Goal: Information Seeking & Learning: Learn about a topic

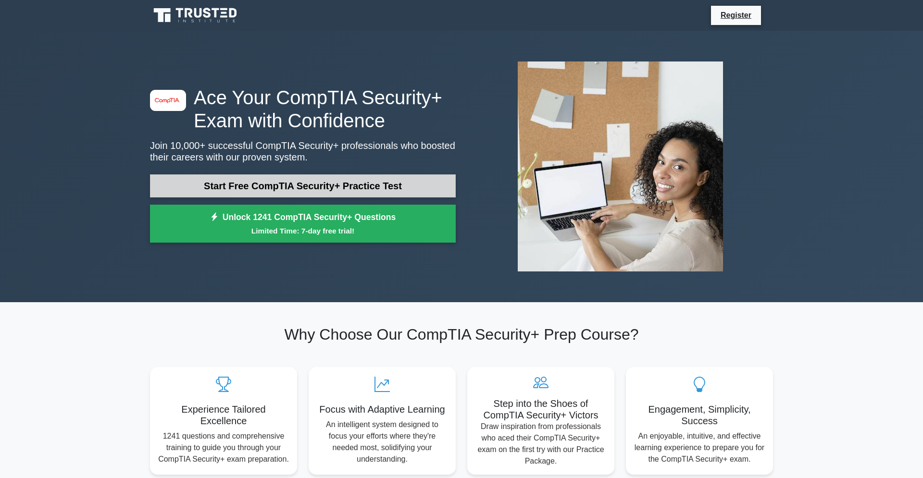
click at [224, 186] on link "Start Free CompTIA Security+ Practice Test" at bounding box center [303, 185] width 306 height 23
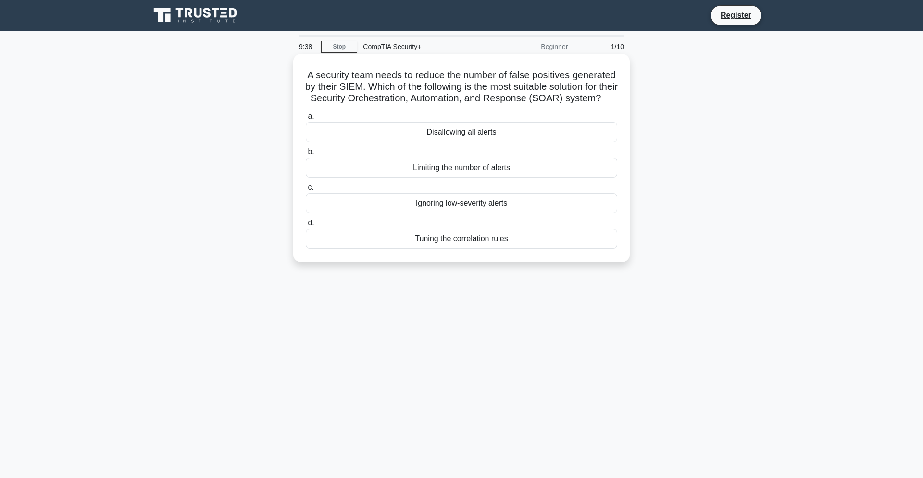
click at [464, 249] on div "Tuning the correlation rules" at bounding box center [461, 239] width 311 height 20
click at [306, 226] on input "d. Tuning the correlation rules" at bounding box center [306, 223] width 0 height 6
click at [479, 128] on div "Security Awareness and Training Policy" at bounding box center [461, 132] width 311 height 20
click at [306, 120] on input "a. Security Awareness and Training Policy" at bounding box center [306, 116] width 0 height 6
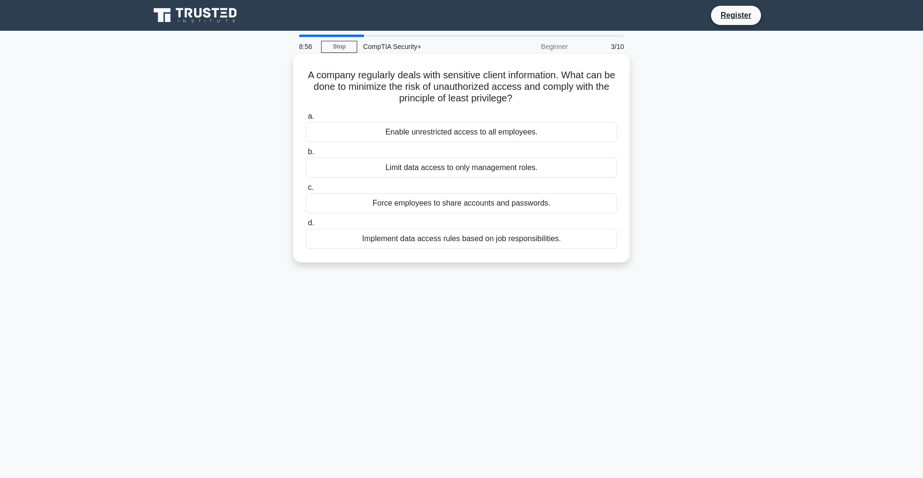
click at [526, 237] on div "Implement data access rules based on job responsibilities." at bounding box center [461, 239] width 311 height 20
click at [306, 226] on input "d. Implement data access rules based on job responsibilities." at bounding box center [306, 223] width 0 height 6
click at [532, 133] on div "Implement a centralized patch management solution" at bounding box center [461, 132] width 311 height 20
click at [306, 120] on input "a. Implement a centralized patch management solution" at bounding box center [306, 116] width 0 height 6
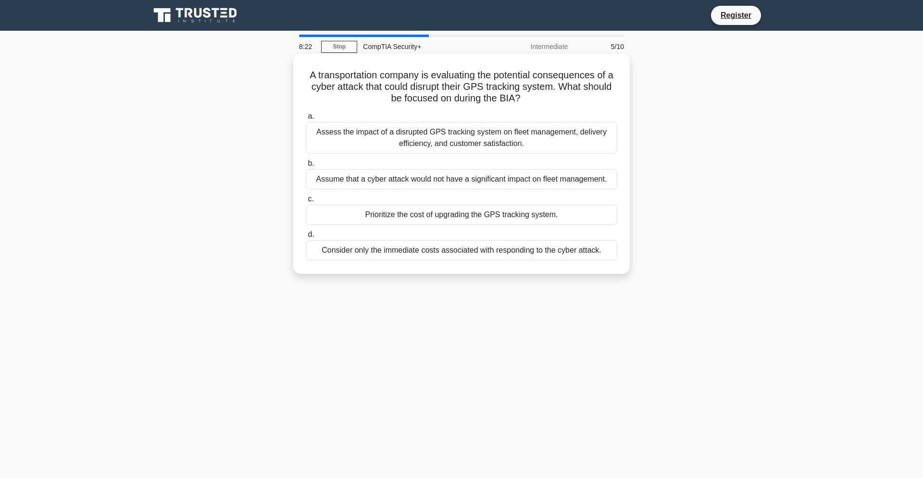
click at [598, 140] on div "Assess the impact of a disrupted GPS tracking system on fleet management, deliv…" at bounding box center [461, 138] width 311 height 32
click at [306, 120] on input "a. Assess the impact of a disrupted GPS tracking system on fleet management, de…" at bounding box center [306, 116] width 0 height 6
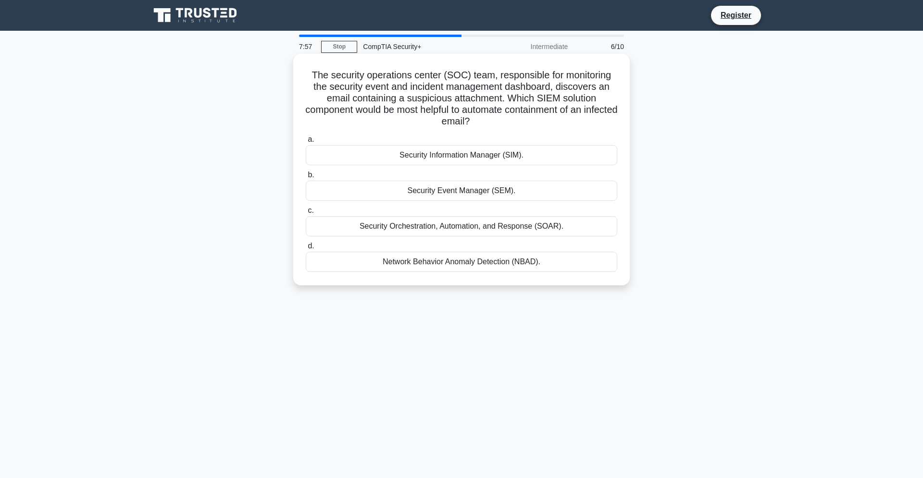
click at [540, 216] on div "Security Orchestration, Automation, and Response (SOAR)." at bounding box center [461, 226] width 311 height 20
click at [306, 214] on input "c. Security Orchestration, Automation, and Response (SOAR)." at bounding box center [306, 211] width 0 height 6
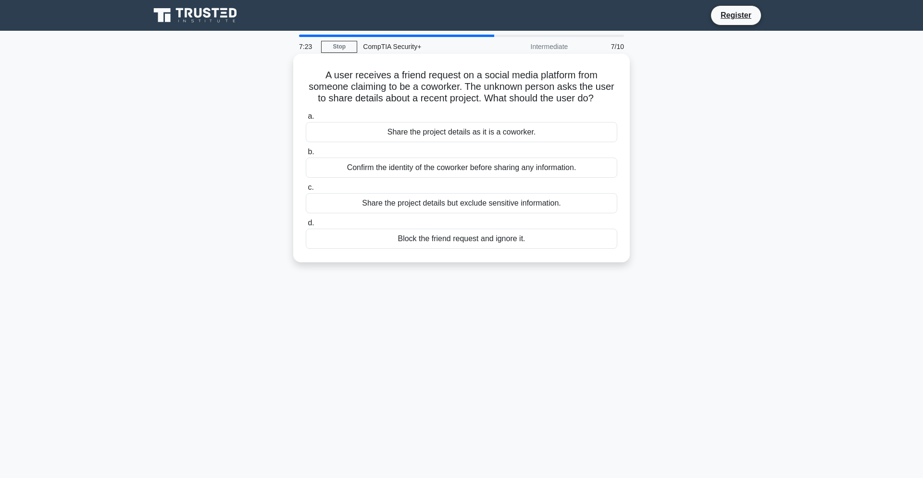
click at [516, 168] on div "Confirm the identity of the coworker before sharing any information." at bounding box center [461, 168] width 311 height 20
click at [306, 155] on input "b. Confirm the identity of the coworker before sharing any information." at bounding box center [306, 152] width 0 height 6
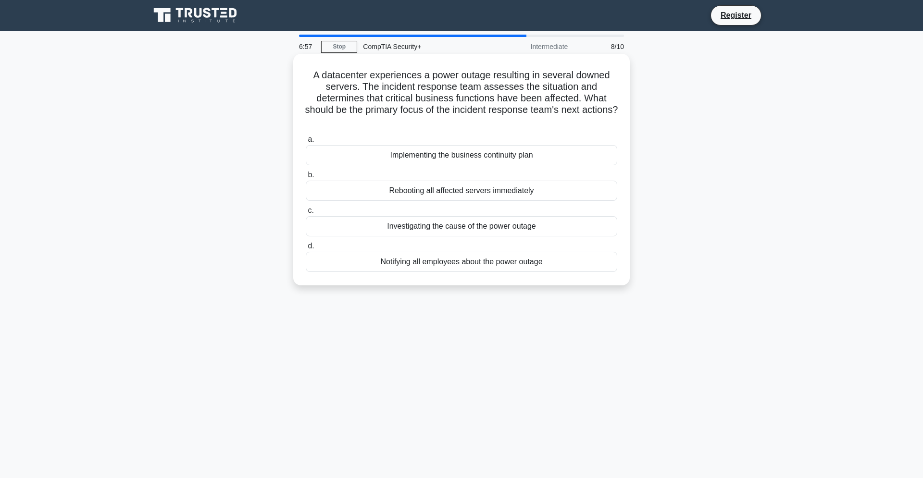
click at [552, 155] on div "Implementing the business continuity plan" at bounding box center [461, 155] width 311 height 20
click at [306, 143] on input "a. Implementing the business continuity plan" at bounding box center [306, 139] width 0 height 6
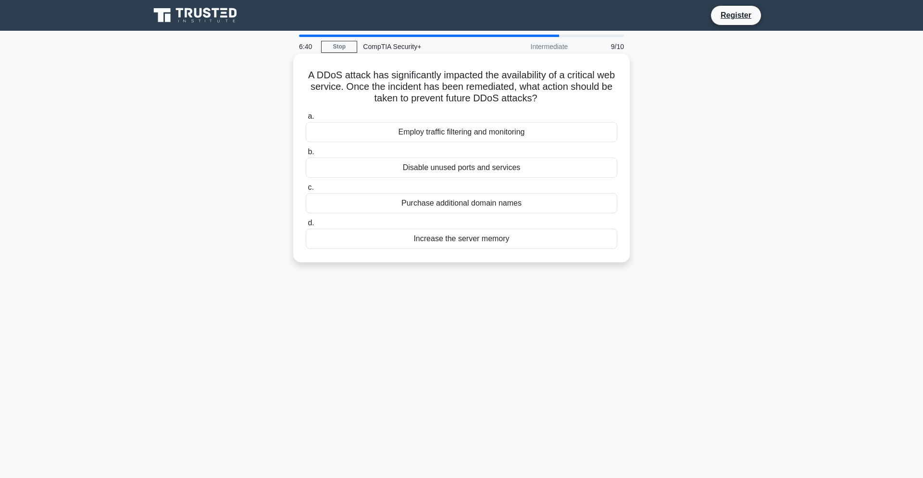
click at [587, 131] on div "Employ traffic filtering and monitoring" at bounding box center [461, 132] width 311 height 20
click at [306, 120] on input "a. Employ traffic filtering and monitoring" at bounding box center [306, 116] width 0 height 6
click at [541, 170] on div "Web Application Firewall (WAF)" at bounding box center [461, 168] width 311 height 20
click at [306, 155] on input "b. Web Application Firewall (WAF)" at bounding box center [306, 152] width 0 height 6
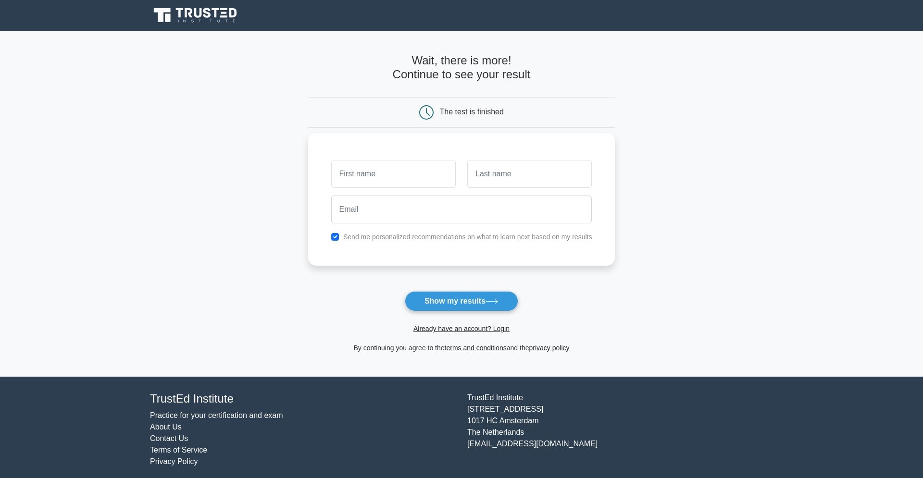
click at [371, 236] on label "Send me personalized recommendations on what to learn next based on my results" at bounding box center [467, 237] width 249 height 8
click at [439, 300] on button "Show my results" at bounding box center [461, 301] width 113 height 20
type input "testq"
type input "test"
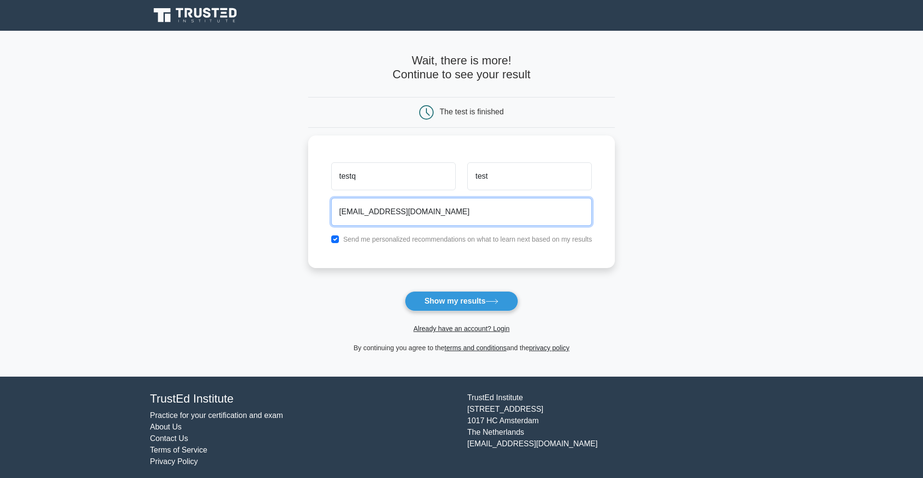
type input "test@test.com"
click at [494, 289] on form "Wait, there is more! Continue to see your result The test is finished testq test" at bounding box center [461, 204] width 307 height 300
click at [493, 291] on form "Wait, there is more! Continue to see your result The test is finished testq test" at bounding box center [461, 204] width 307 height 300
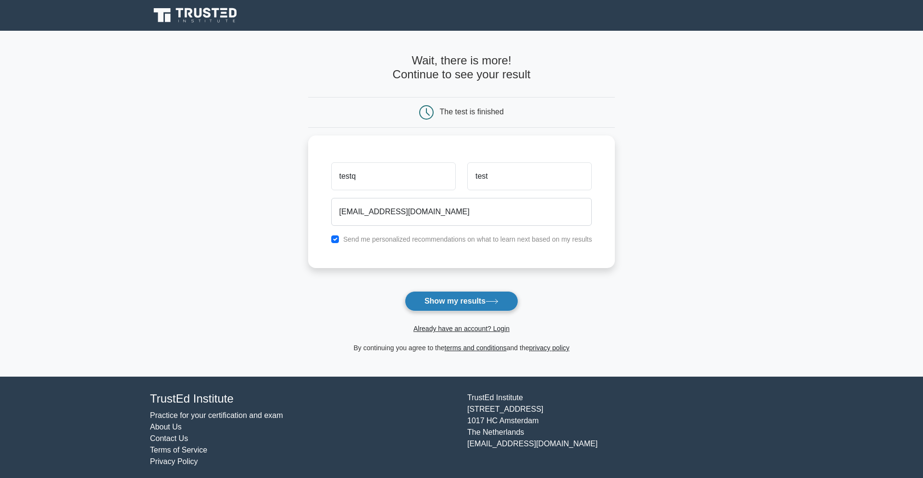
click at [490, 296] on button "Show my results" at bounding box center [461, 301] width 113 height 20
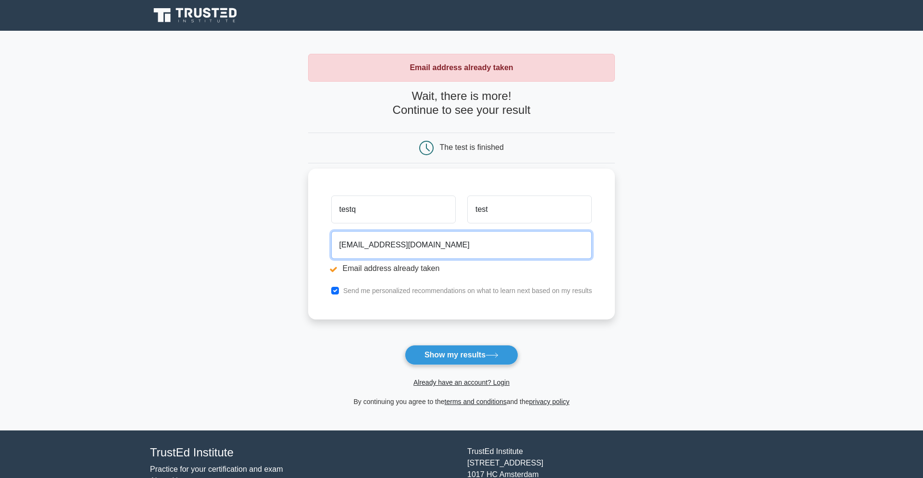
click at [354, 245] on input "test@test.com" at bounding box center [461, 245] width 261 height 28
type input "test123@test.com"
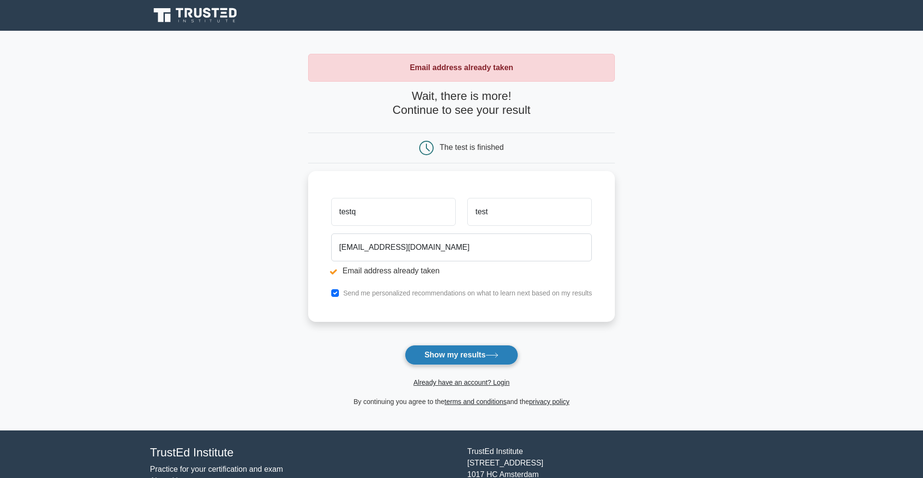
click at [460, 353] on button "Show my results" at bounding box center [461, 355] width 113 height 20
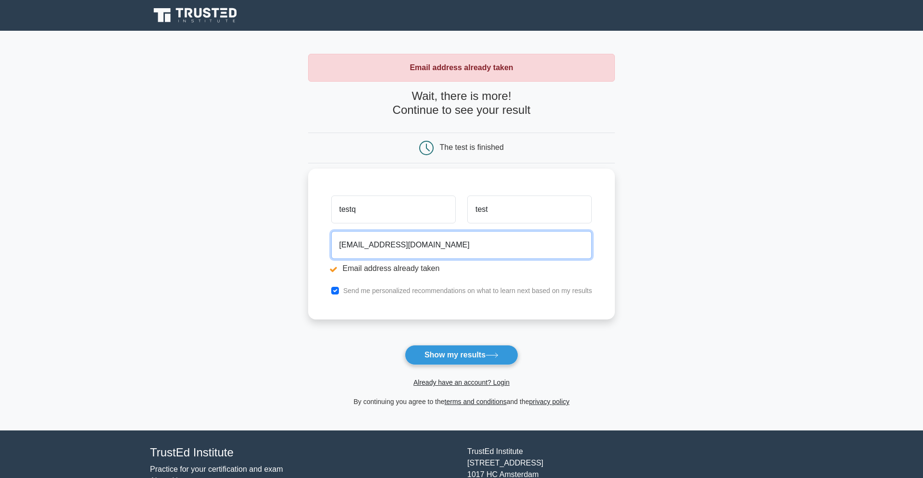
drag, startPoint x: 365, startPoint y: 244, endPoint x: 332, endPoint y: 241, distance: 33.8
click at [332, 241] on input "test123@test.com" at bounding box center [461, 245] width 261 height 28
click at [344, 239] on input "test123@test.com" at bounding box center [461, 245] width 261 height 28
click at [358, 246] on input "test123@test.com" at bounding box center [461, 245] width 261 height 28
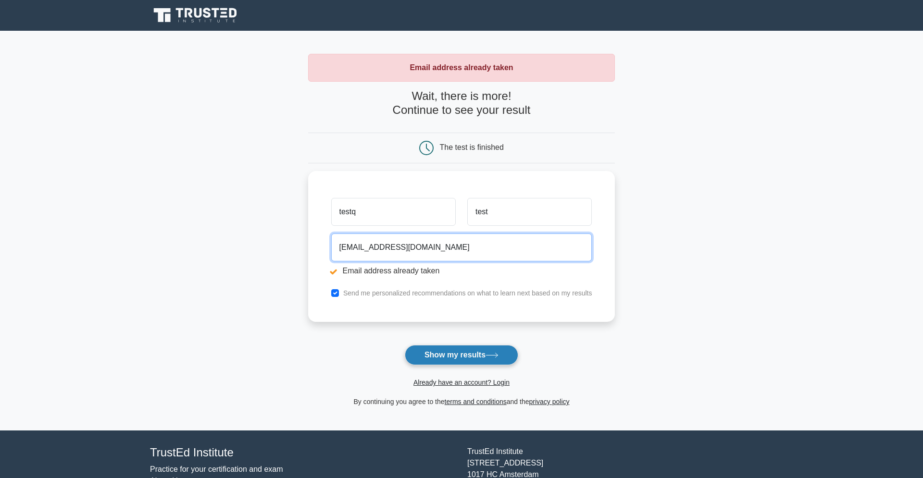
type input "sadfasdfasdfsafsdaf@test.com"
click at [459, 352] on button "Show my results" at bounding box center [461, 355] width 113 height 20
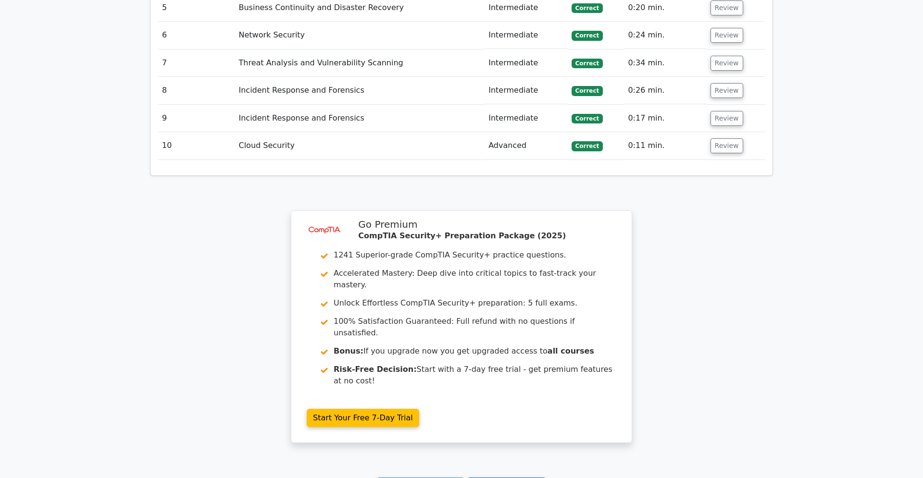
scroll to position [1287, 0]
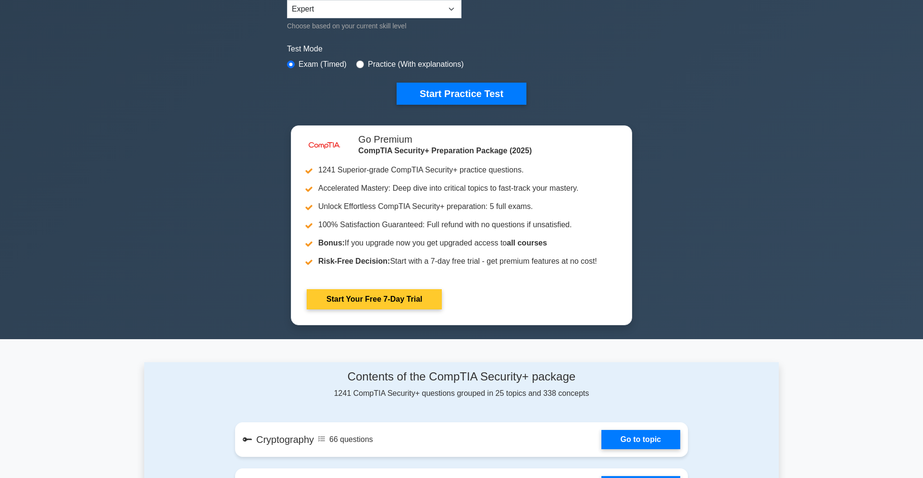
scroll to position [294, 0]
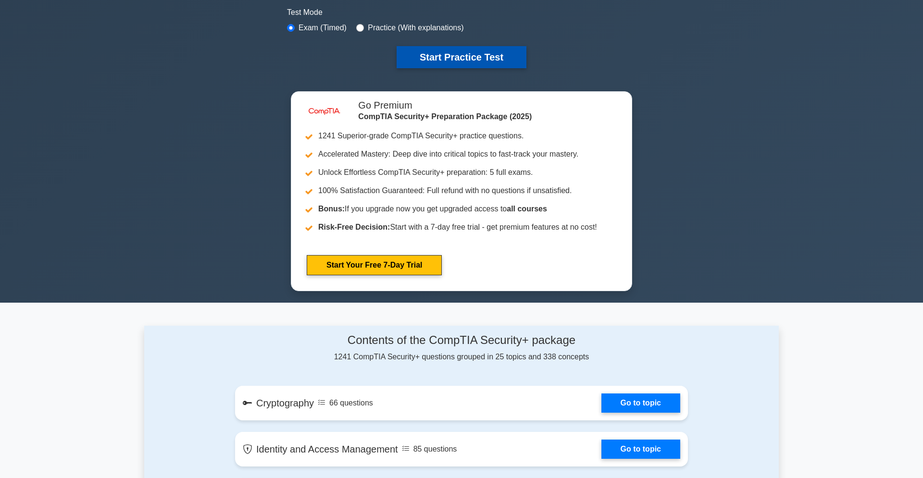
click at [457, 54] on button "Start Practice Test" at bounding box center [461, 57] width 130 height 22
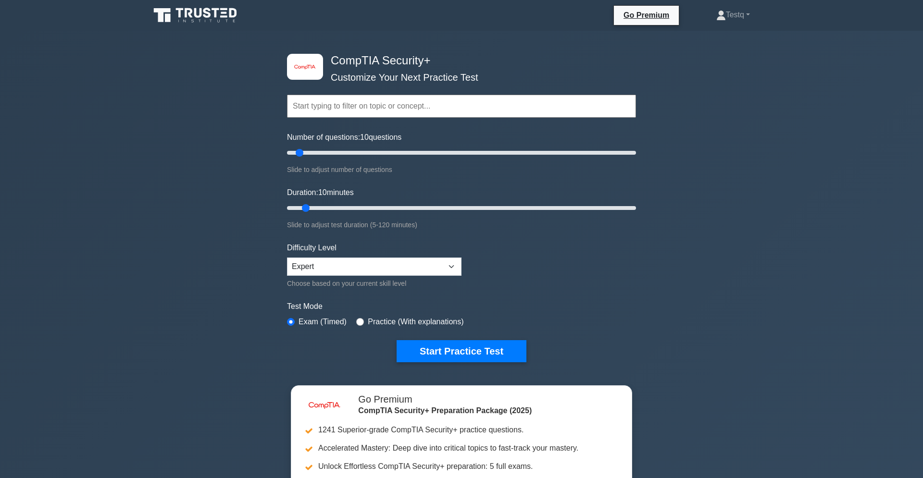
scroll to position [294, 0]
